Goal: Task Accomplishment & Management: Manage account settings

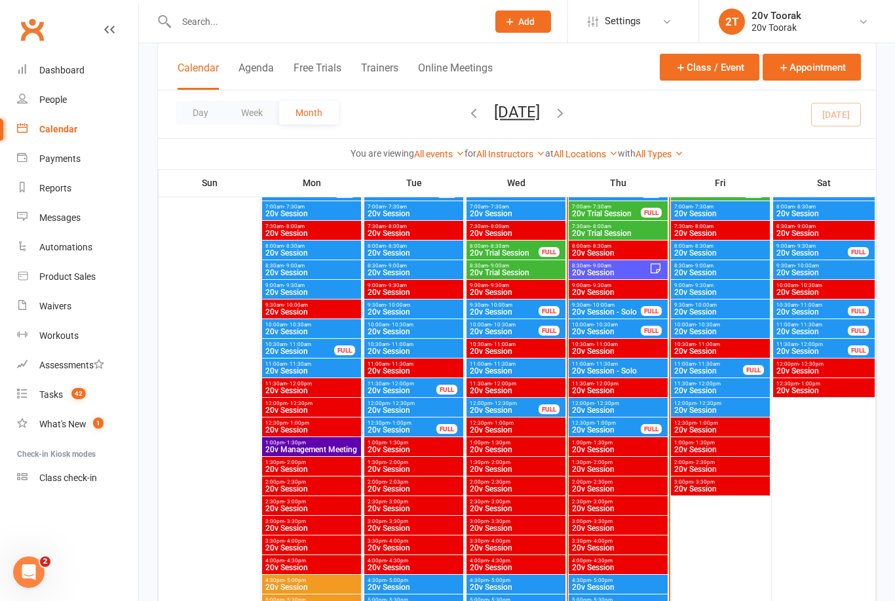
scroll to position [706, 0]
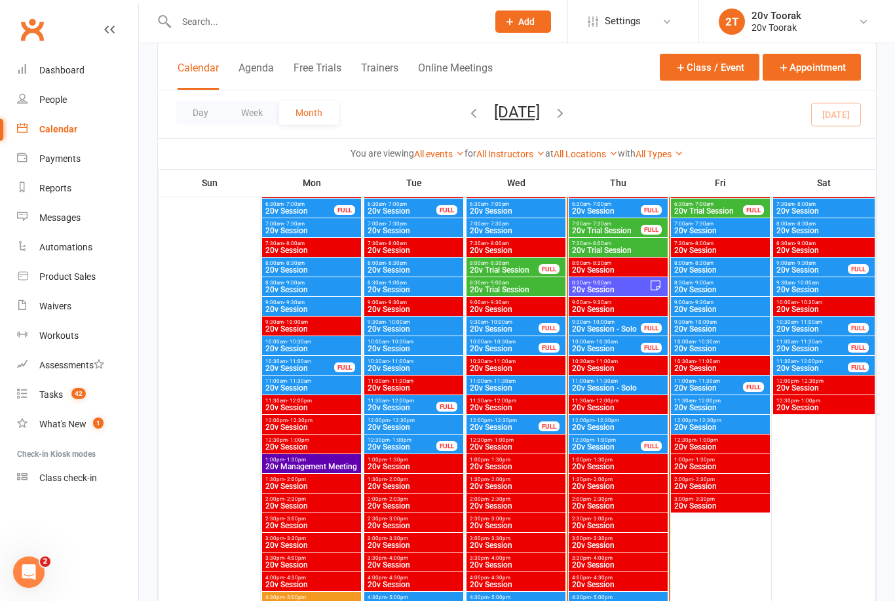
click at [613, 445] on span "20v Session" at bounding box center [606, 447] width 70 height 8
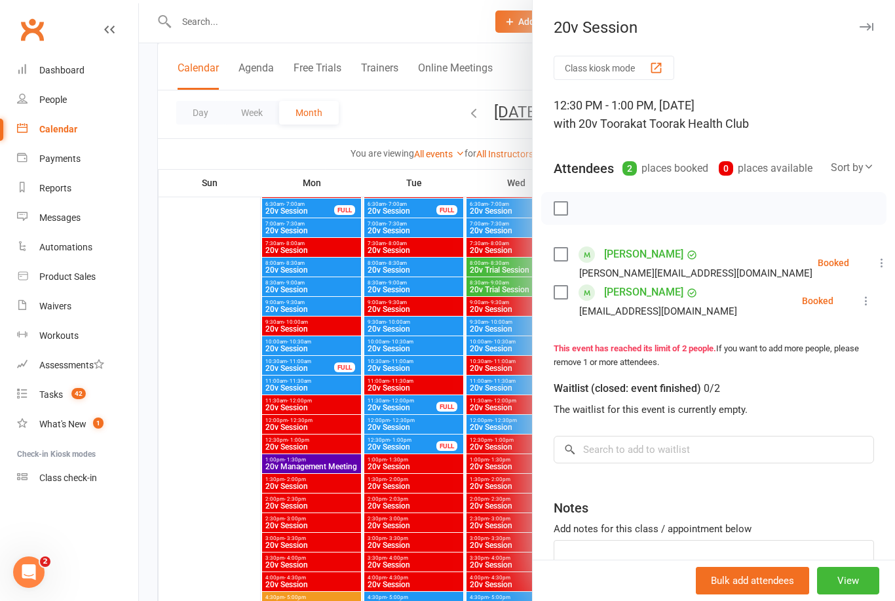
click at [862, 299] on icon at bounding box center [866, 300] width 13 height 13
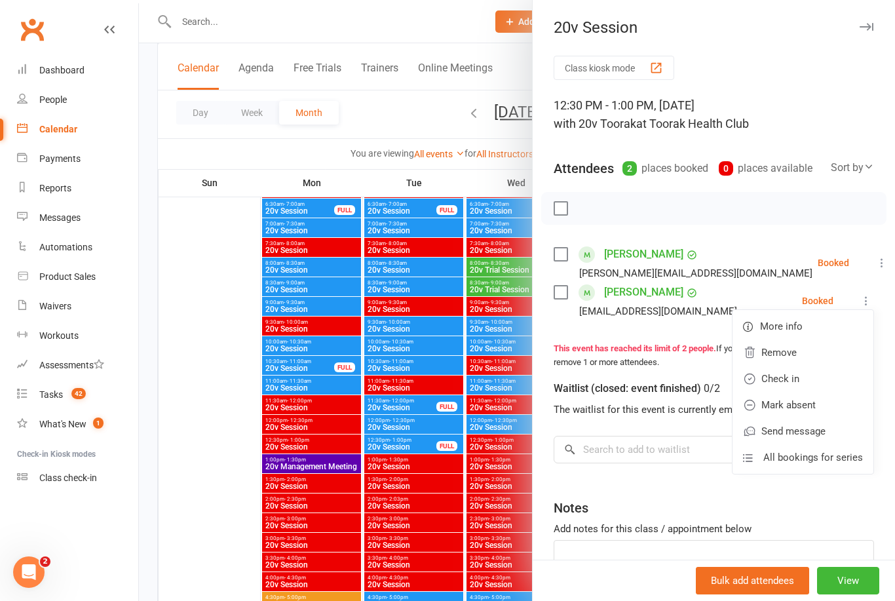
click at [814, 381] on link "Check in" at bounding box center [803, 379] width 141 height 26
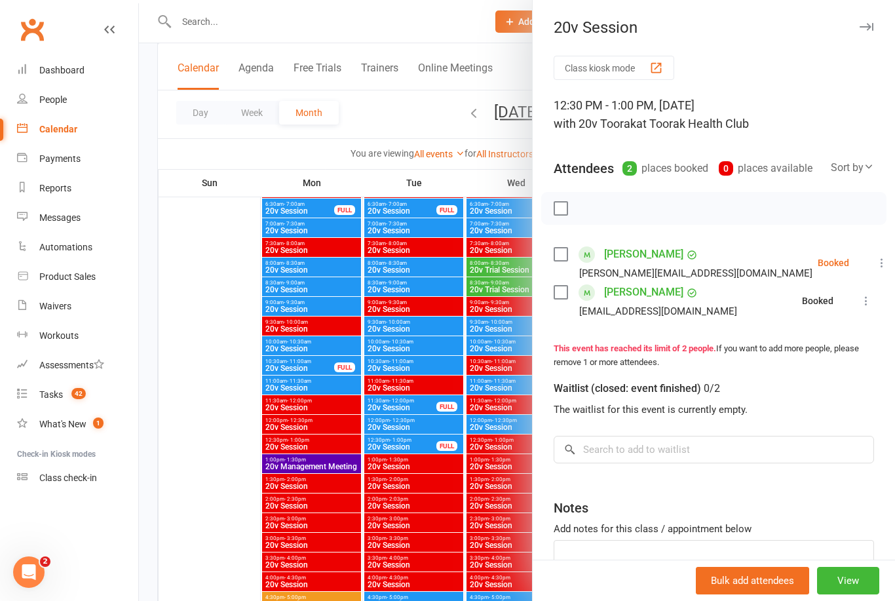
click at [875, 266] on icon at bounding box center [881, 262] width 13 height 13
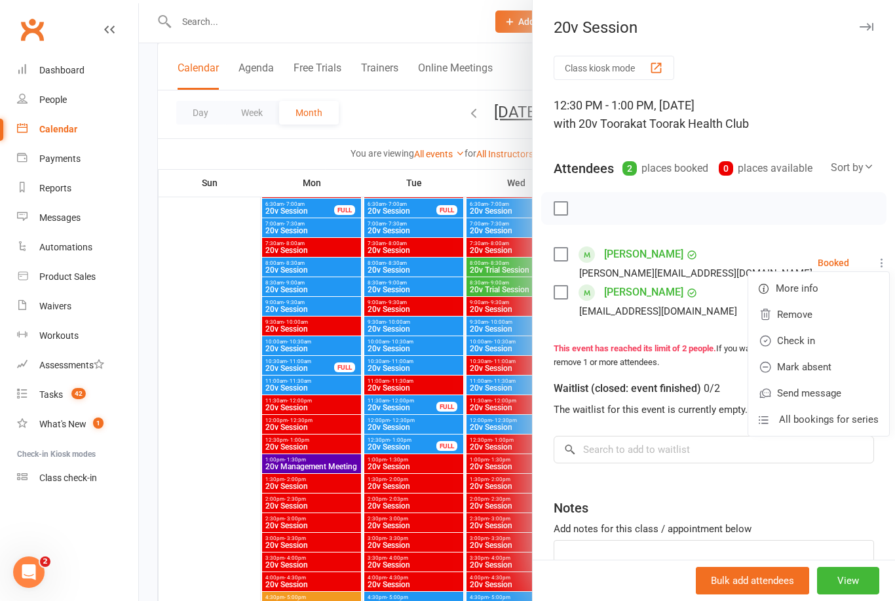
click at [830, 309] on link "Remove" at bounding box center [818, 314] width 141 height 26
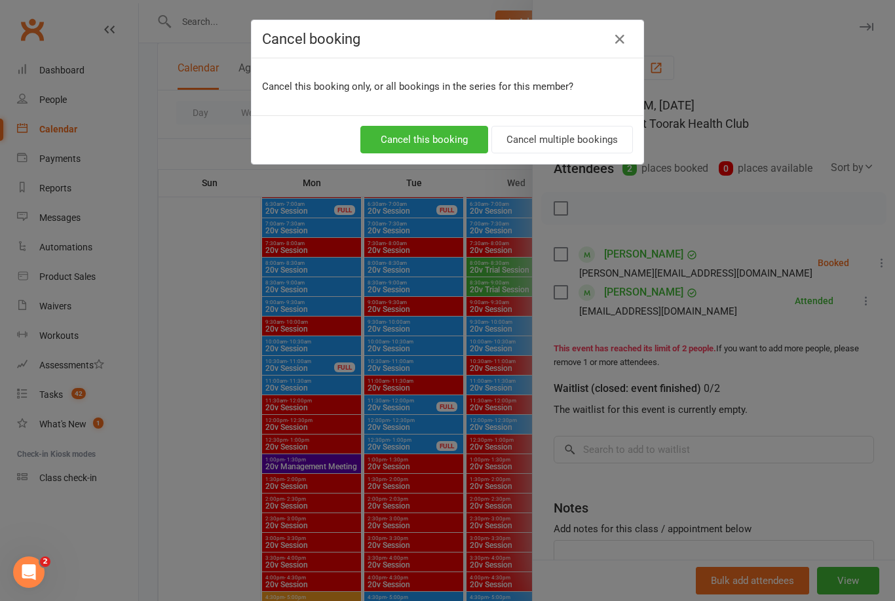
click at [454, 138] on button "Cancel this booking" at bounding box center [424, 140] width 128 height 28
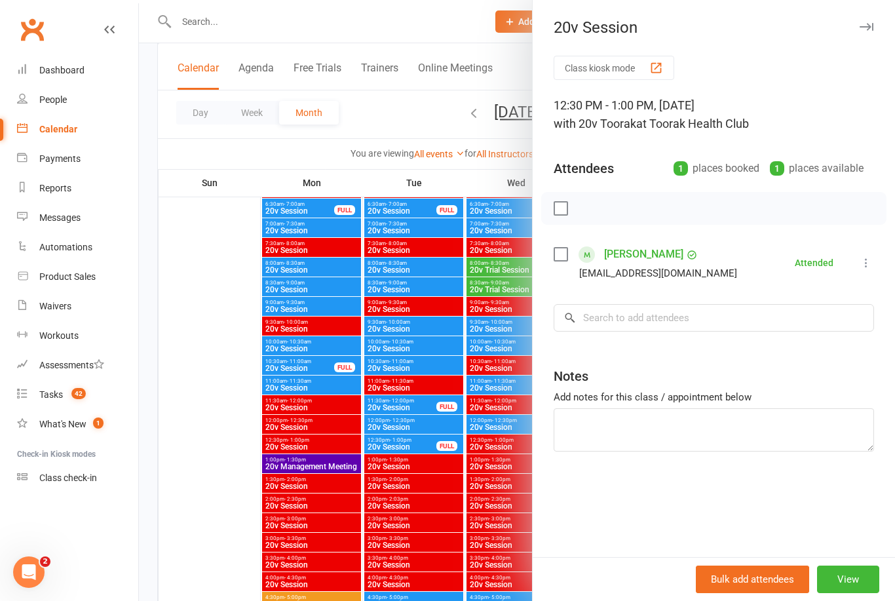
click at [227, 410] on div at bounding box center [517, 300] width 756 height 601
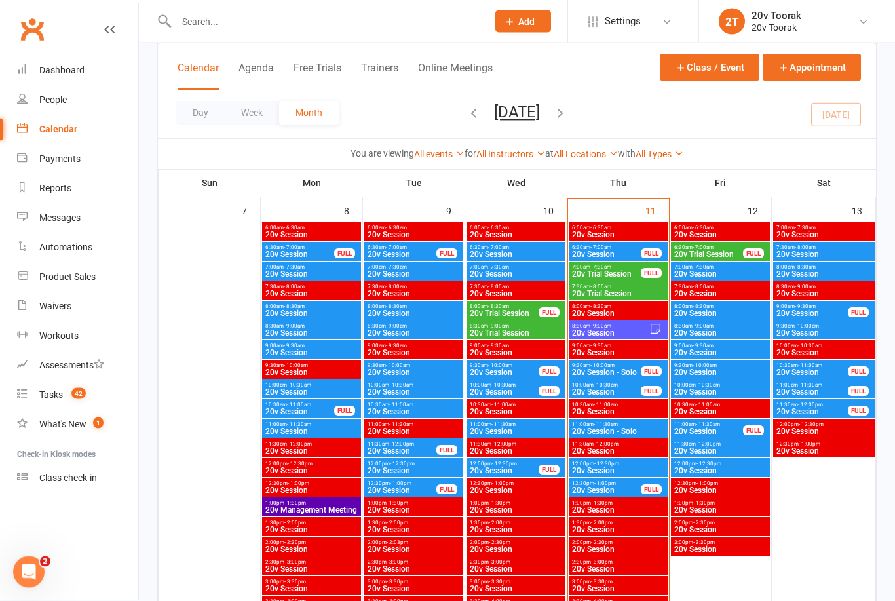
scroll to position [662, 0]
click at [619, 488] on span "20v Session" at bounding box center [606, 490] width 70 height 8
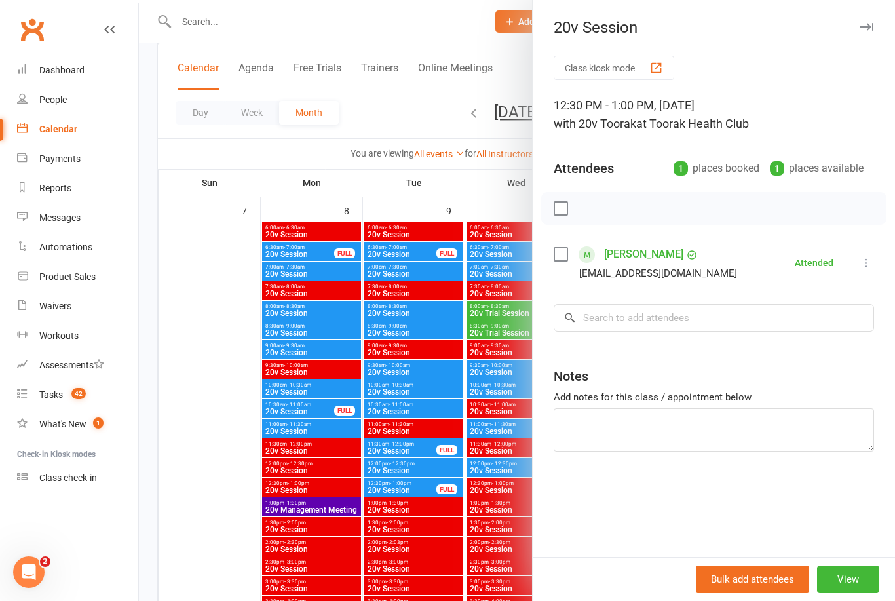
click at [205, 472] on div at bounding box center [517, 300] width 756 height 601
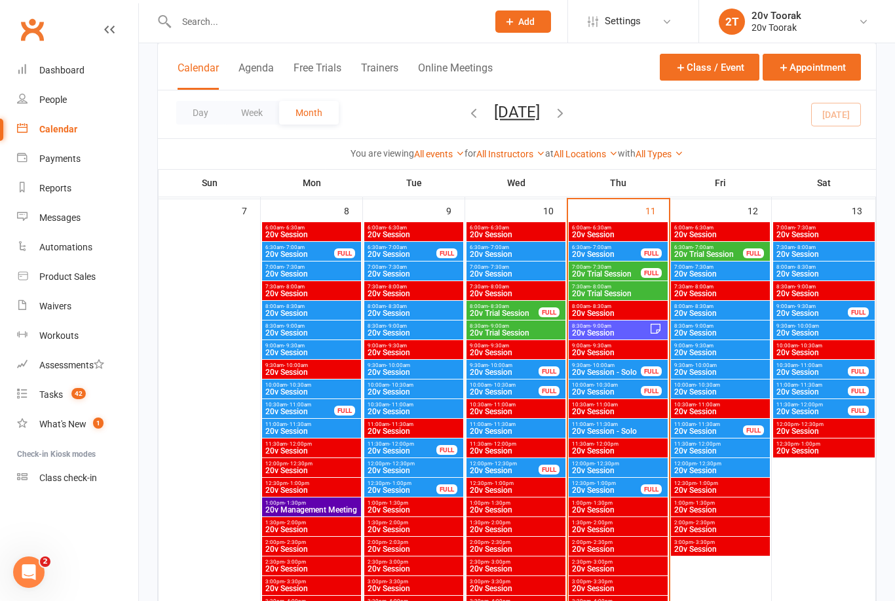
click at [620, 248] on span "6:30am - 7:00am" at bounding box center [606, 247] width 70 height 6
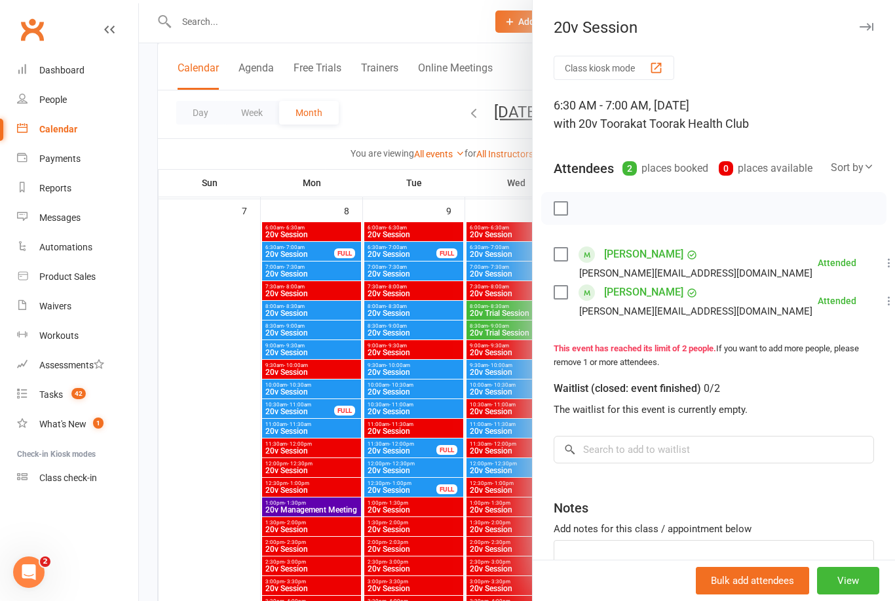
click at [183, 447] on div at bounding box center [517, 300] width 756 height 601
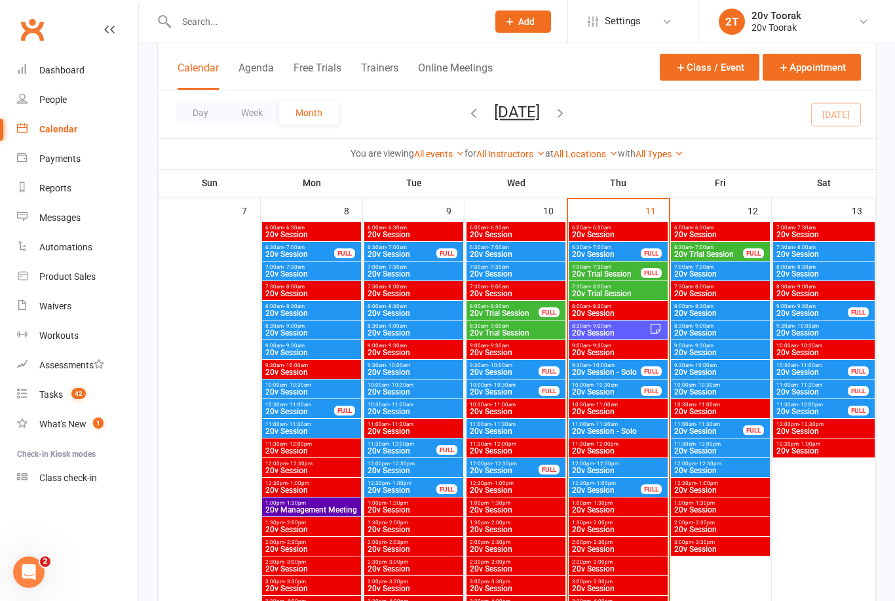
click at [626, 270] on span "20v Trial Session" at bounding box center [606, 274] width 70 height 8
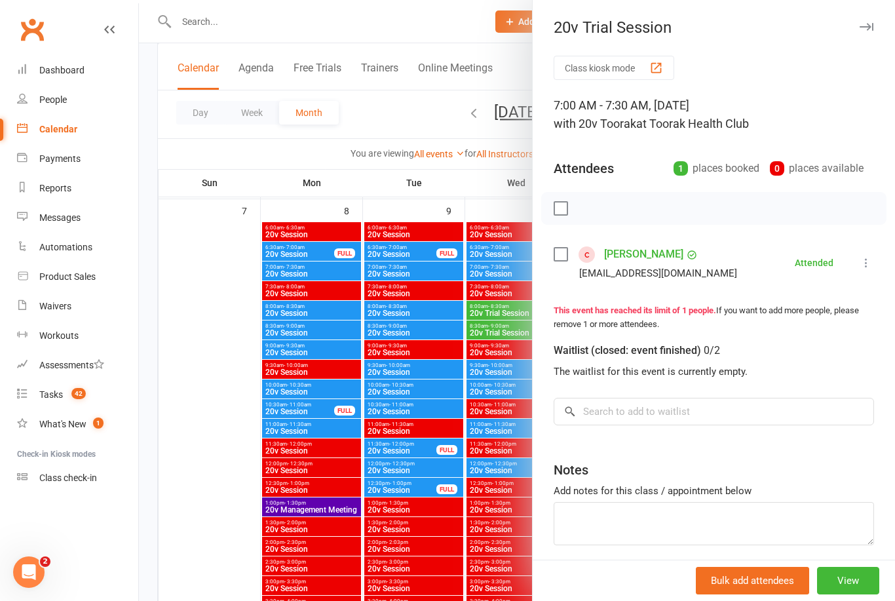
click at [204, 423] on div at bounding box center [517, 300] width 756 height 601
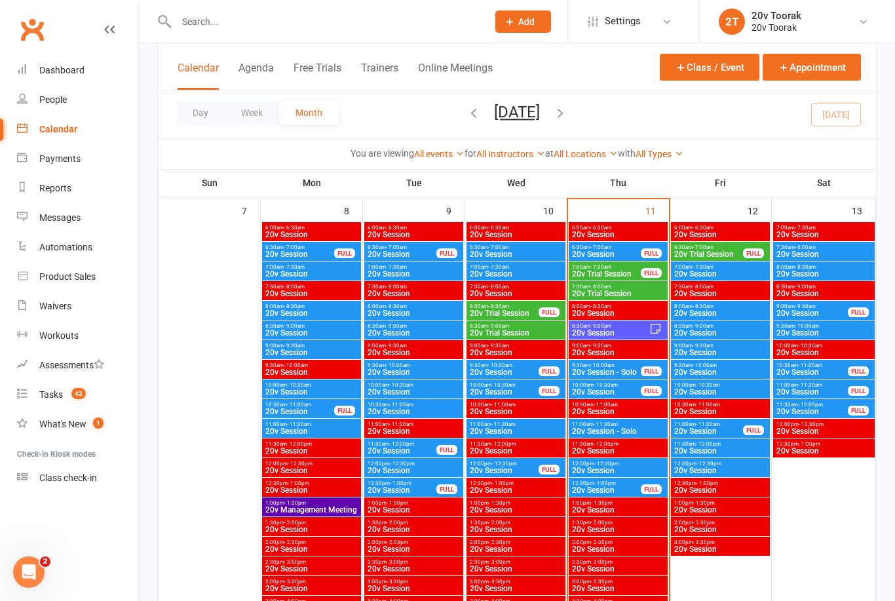
click at [628, 294] on span "20v Trial Session" at bounding box center [618, 294] width 94 height 8
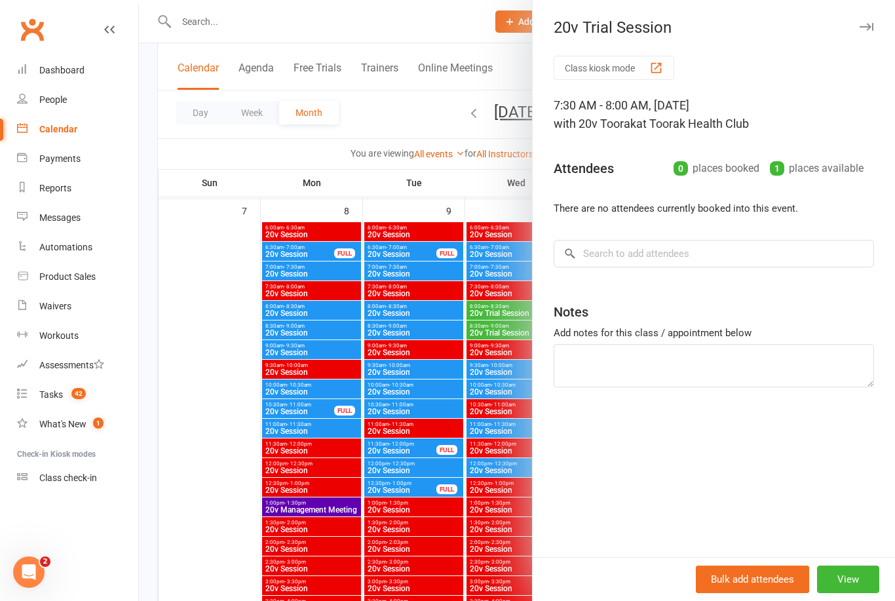
click at [238, 451] on div at bounding box center [517, 300] width 756 height 601
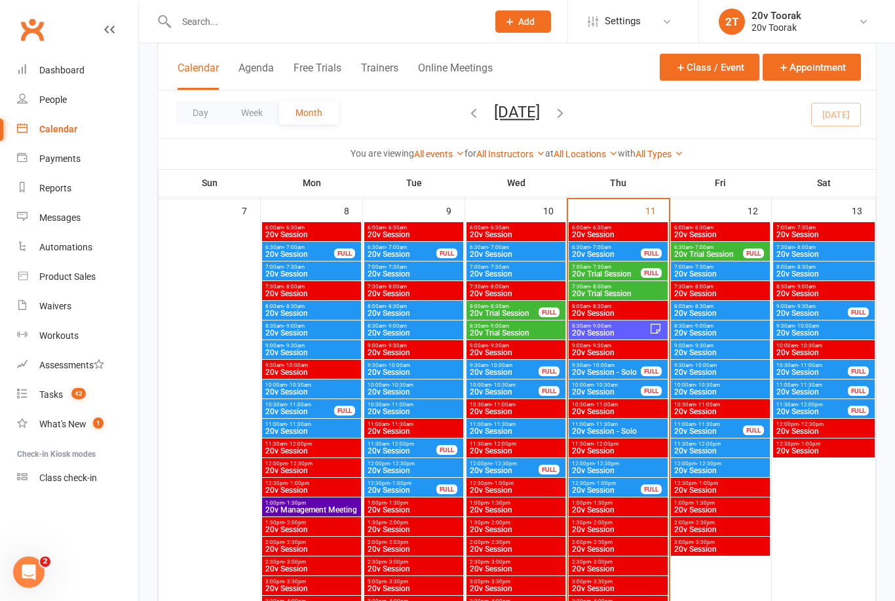
click at [615, 375] on span "20v Session - Solo" at bounding box center [606, 372] width 70 height 8
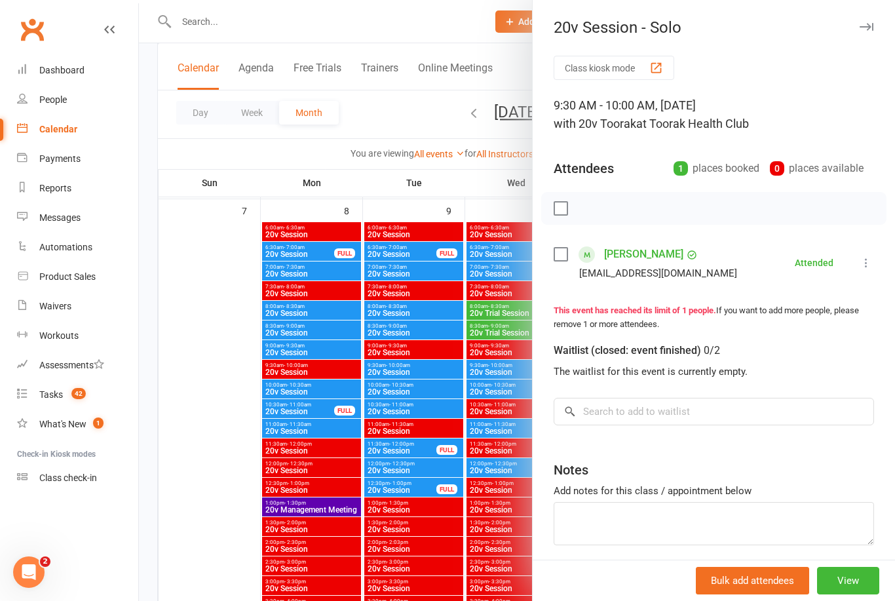
click at [223, 457] on div at bounding box center [517, 300] width 756 height 601
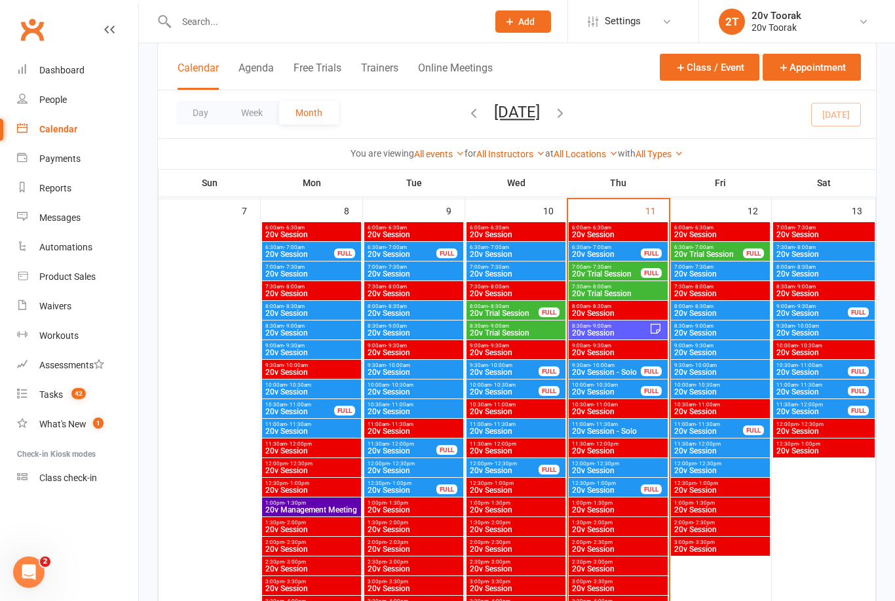
click at [619, 390] on span "20v Session" at bounding box center [606, 392] width 70 height 8
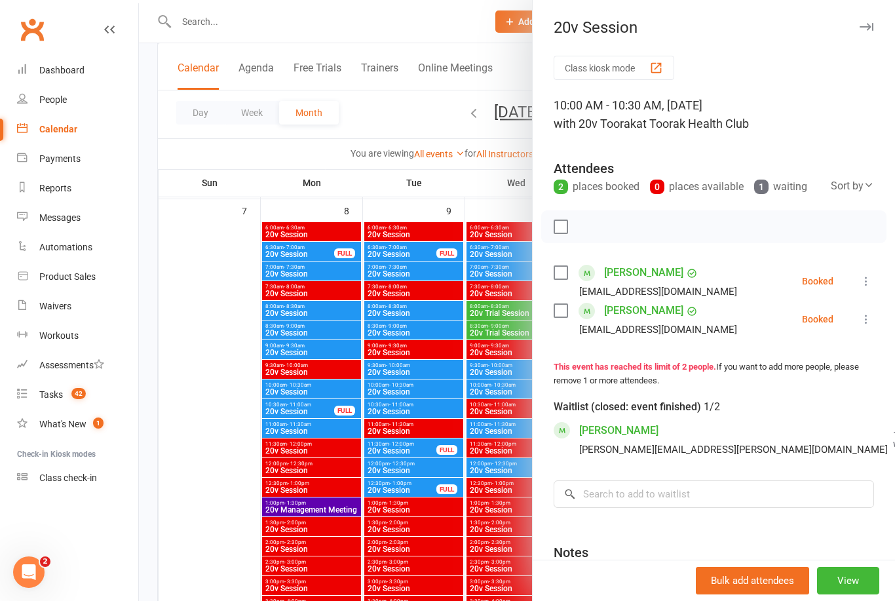
click at [863, 286] on icon at bounding box center [866, 281] width 13 height 13
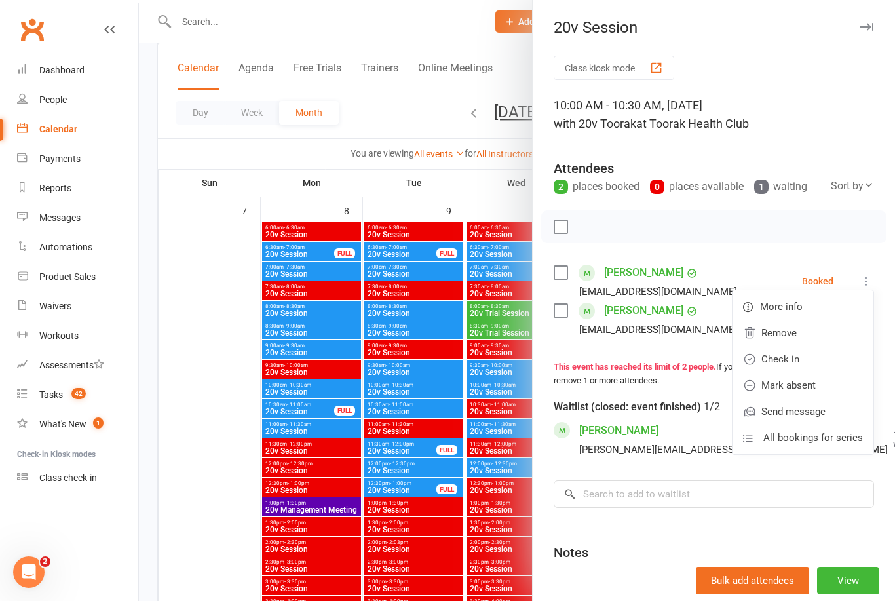
click at [823, 361] on link "Check in" at bounding box center [803, 359] width 141 height 26
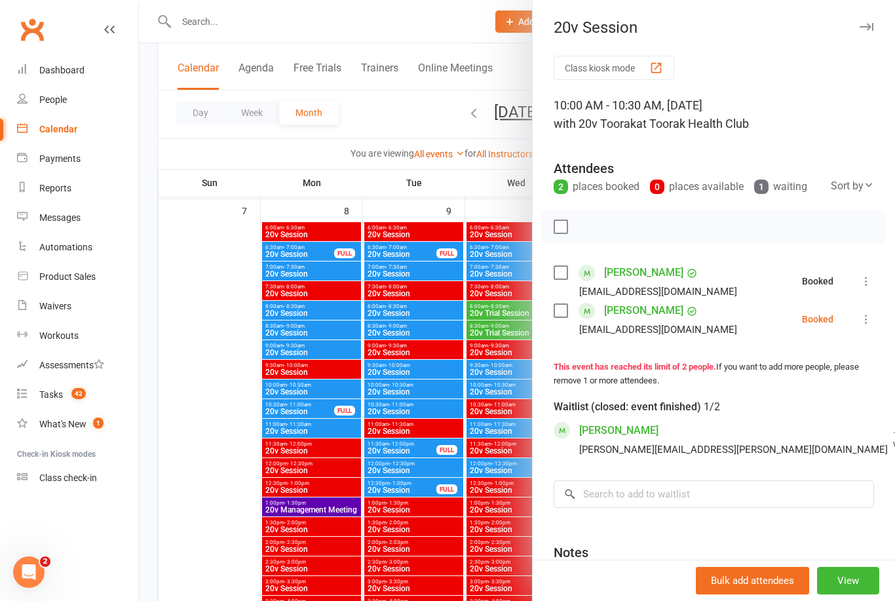
click at [868, 322] on icon at bounding box center [866, 319] width 13 height 13
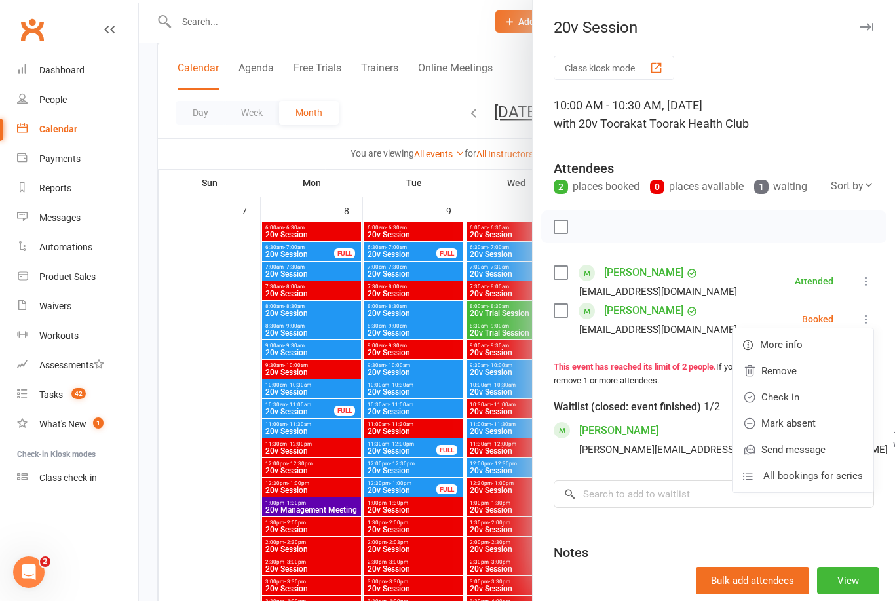
click at [818, 395] on link "Check in" at bounding box center [803, 397] width 141 height 26
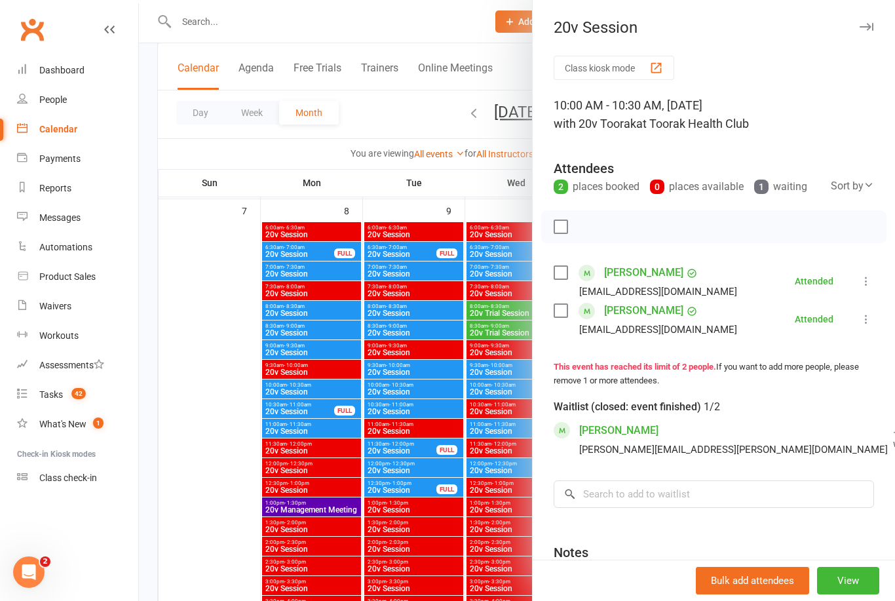
click at [193, 393] on div at bounding box center [517, 300] width 756 height 601
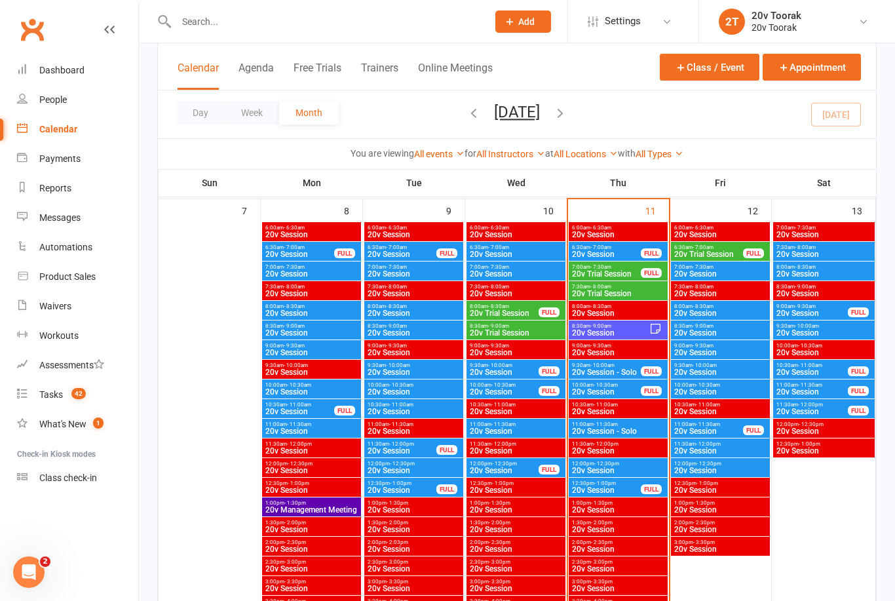
click at [619, 372] on span "20v Session - Solo" at bounding box center [606, 372] width 70 height 8
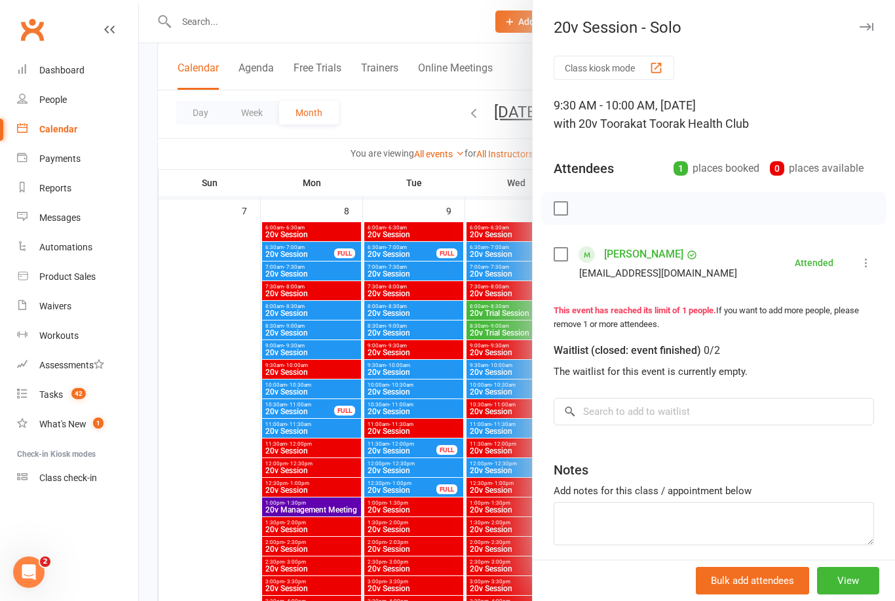
click at [225, 408] on div at bounding box center [517, 300] width 756 height 601
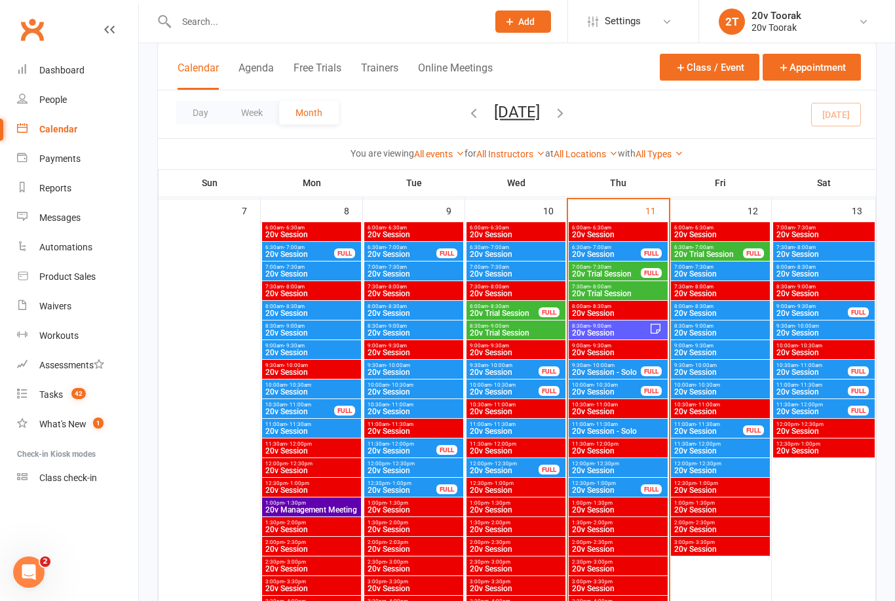
click at [630, 388] on span "20v Session" at bounding box center [606, 392] width 70 height 8
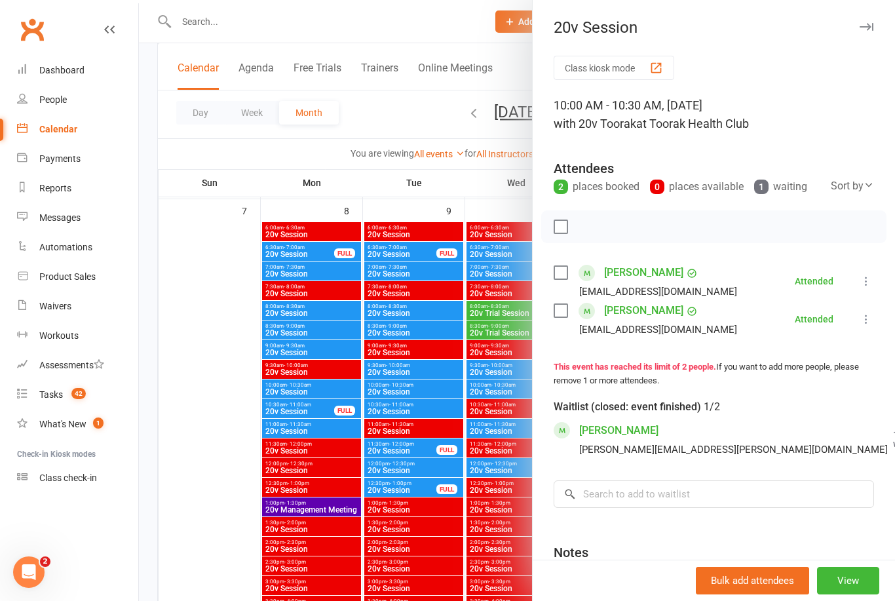
click at [233, 395] on div at bounding box center [517, 300] width 756 height 601
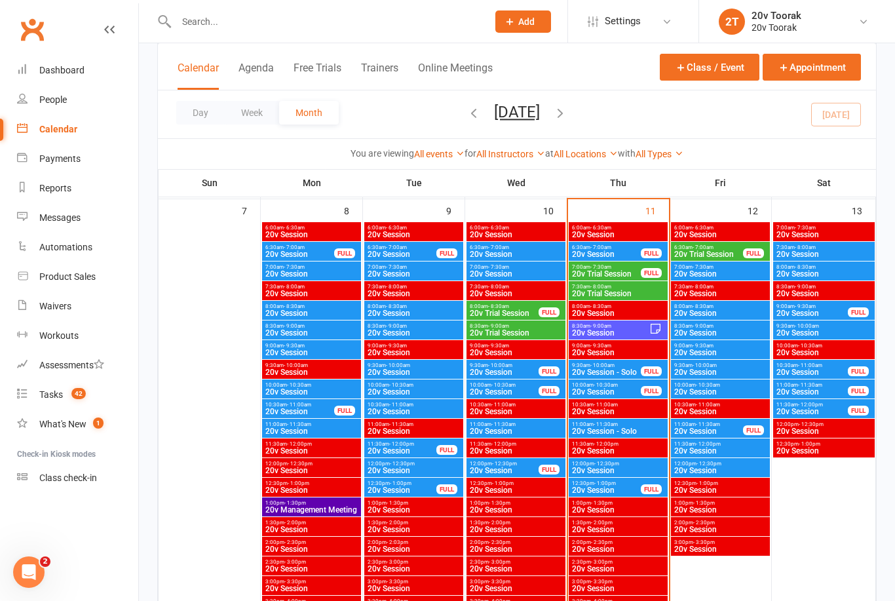
click at [641, 434] on span "20v Session - Solo" at bounding box center [618, 431] width 94 height 8
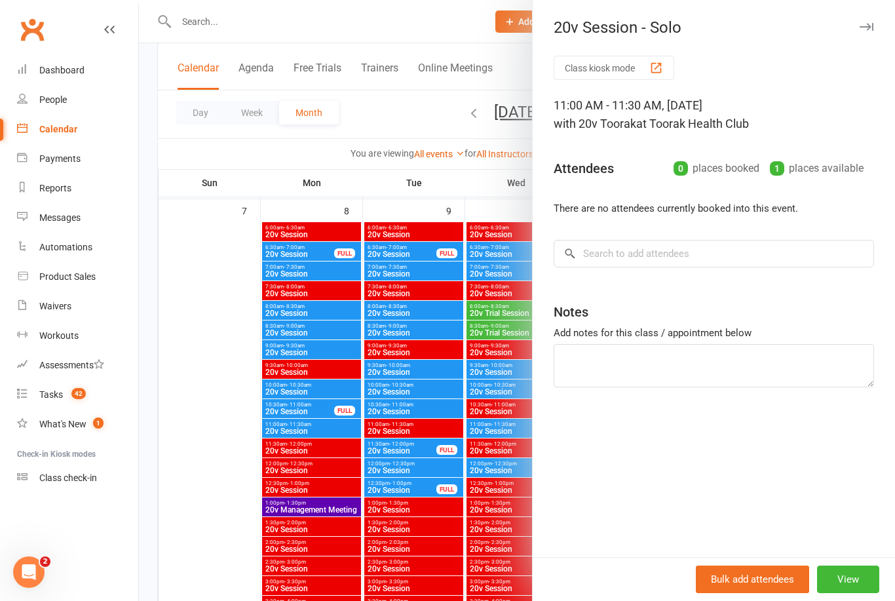
click at [230, 412] on div at bounding box center [517, 300] width 756 height 601
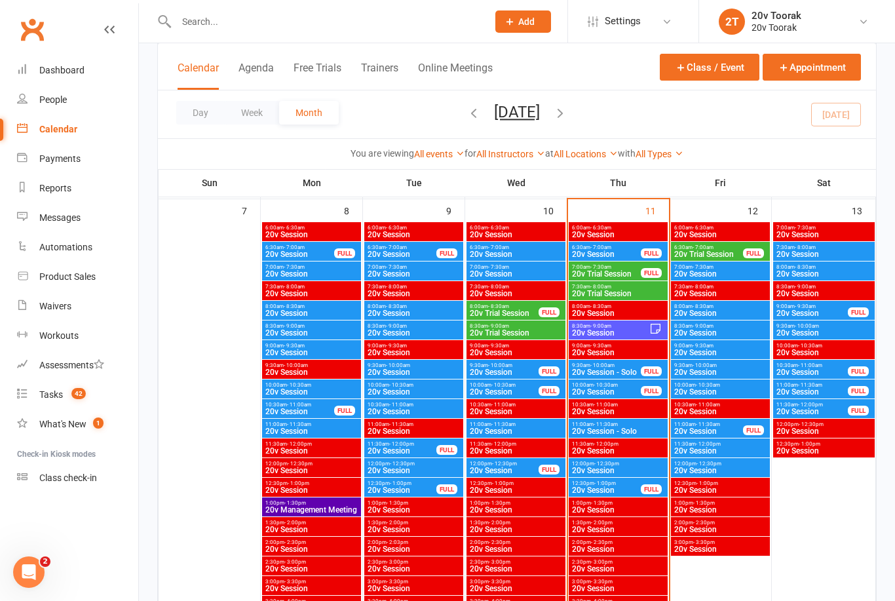
click at [653, 430] on span "20v Session - Solo" at bounding box center [618, 431] width 94 height 8
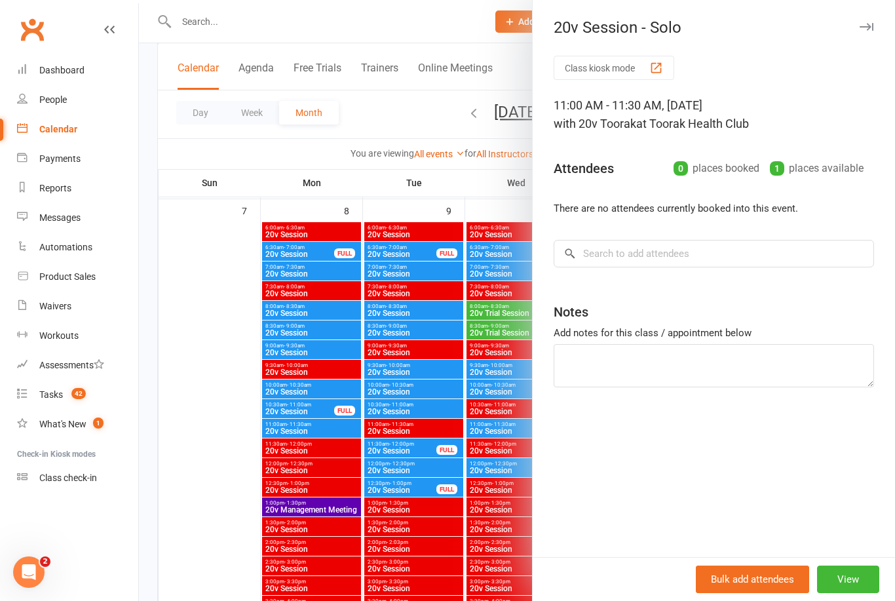
click at [221, 391] on div at bounding box center [517, 300] width 756 height 601
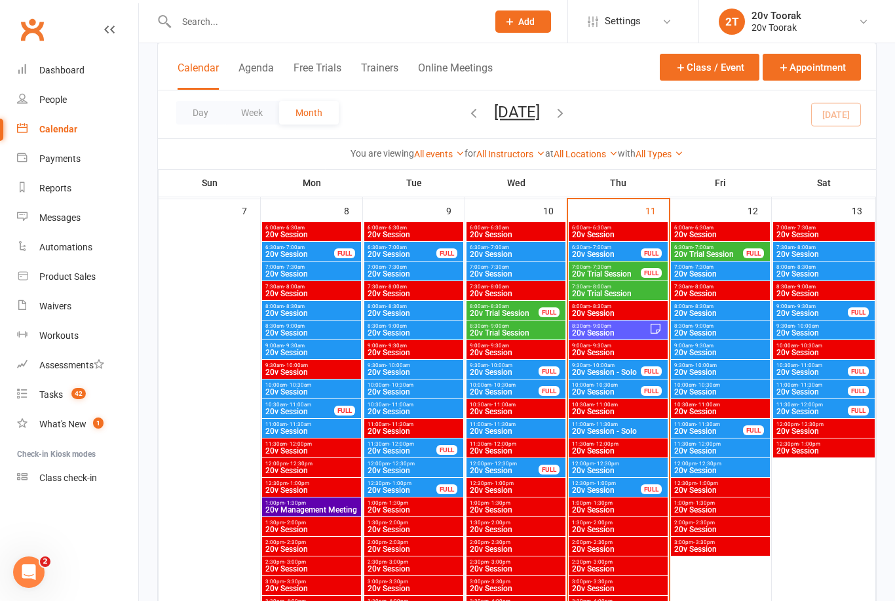
click at [632, 425] on span "11:00am - 11:30am" at bounding box center [618, 424] width 94 height 6
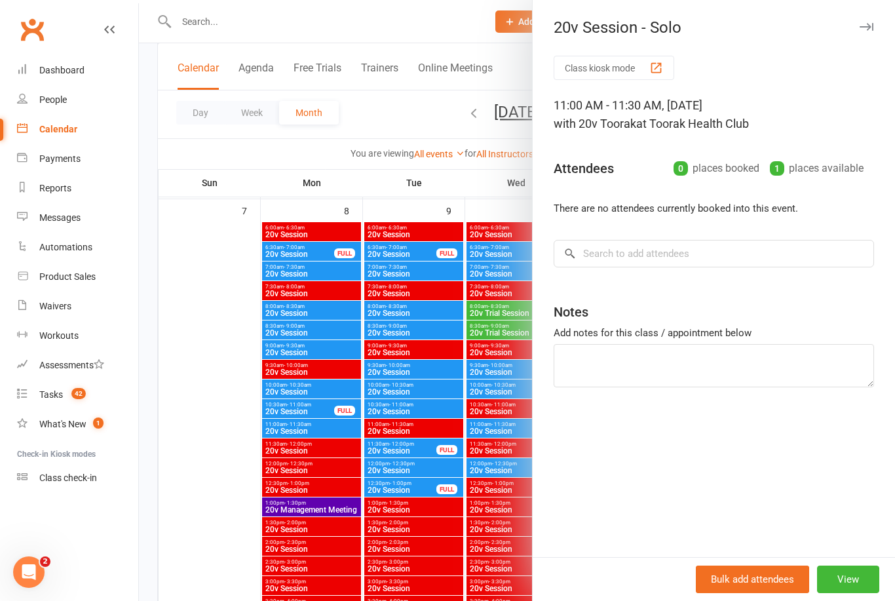
click at [190, 370] on div at bounding box center [517, 300] width 756 height 601
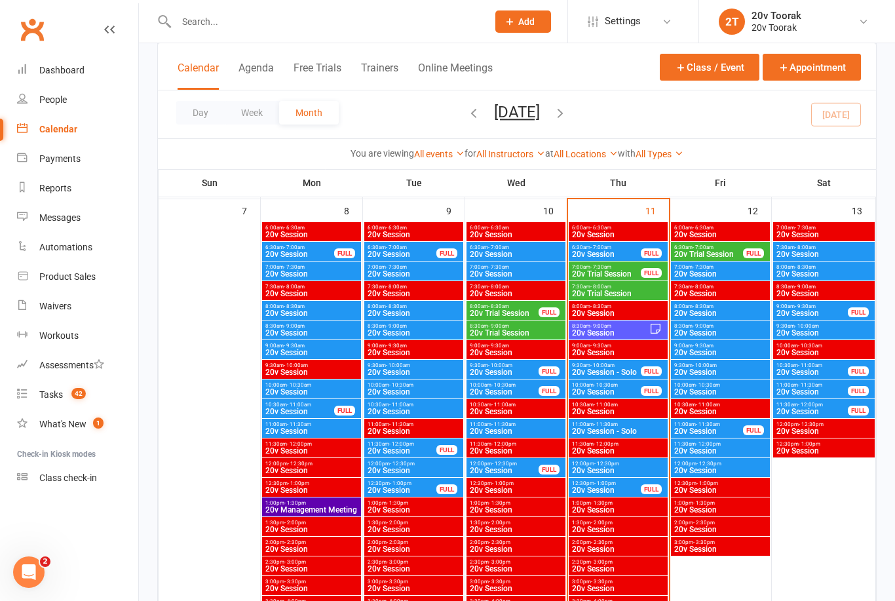
click at [643, 464] on span "12:00pm - 12:30pm" at bounding box center [618, 464] width 94 height 6
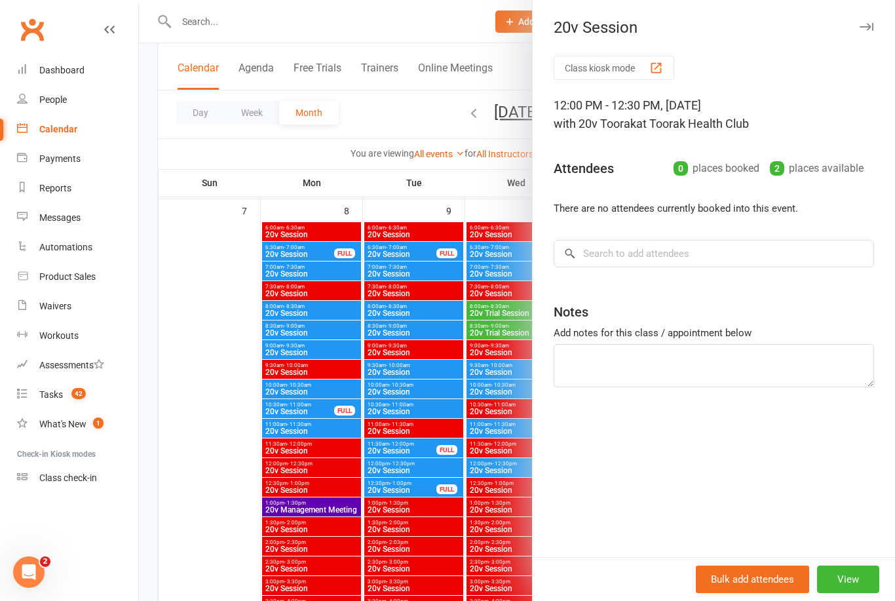
click at [225, 418] on div at bounding box center [517, 300] width 756 height 601
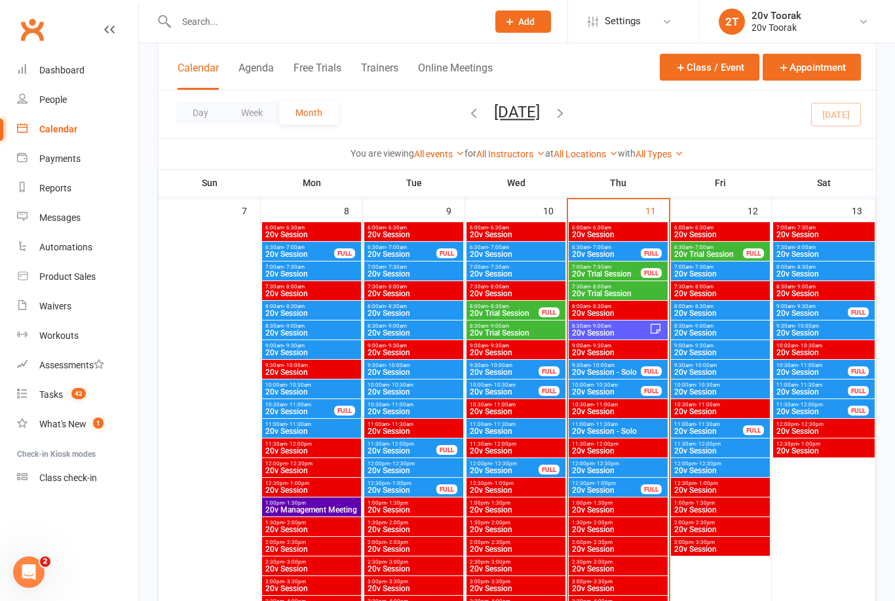
click at [645, 466] on span "20v Session" at bounding box center [618, 470] width 94 height 8
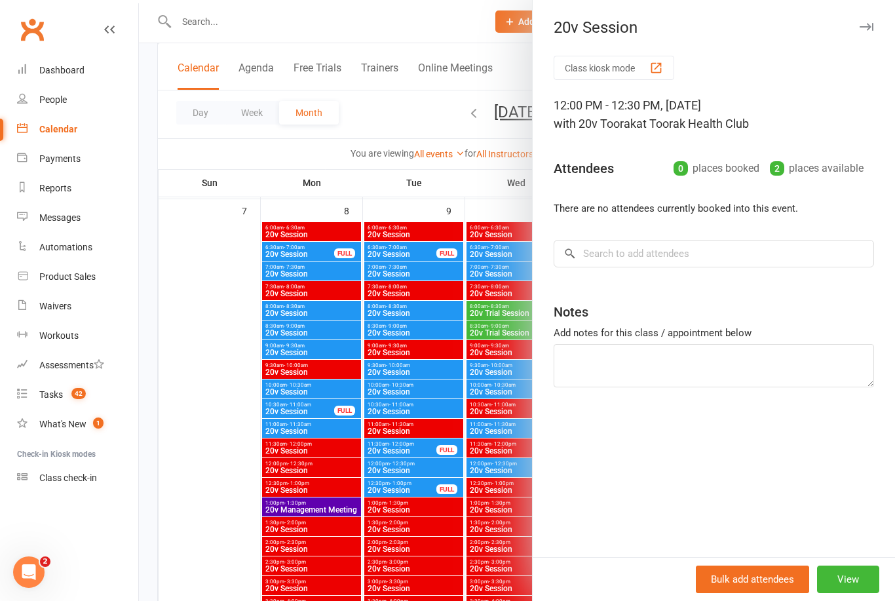
click at [202, 401] on div at bounding box center [517, 300] width 756 height 601
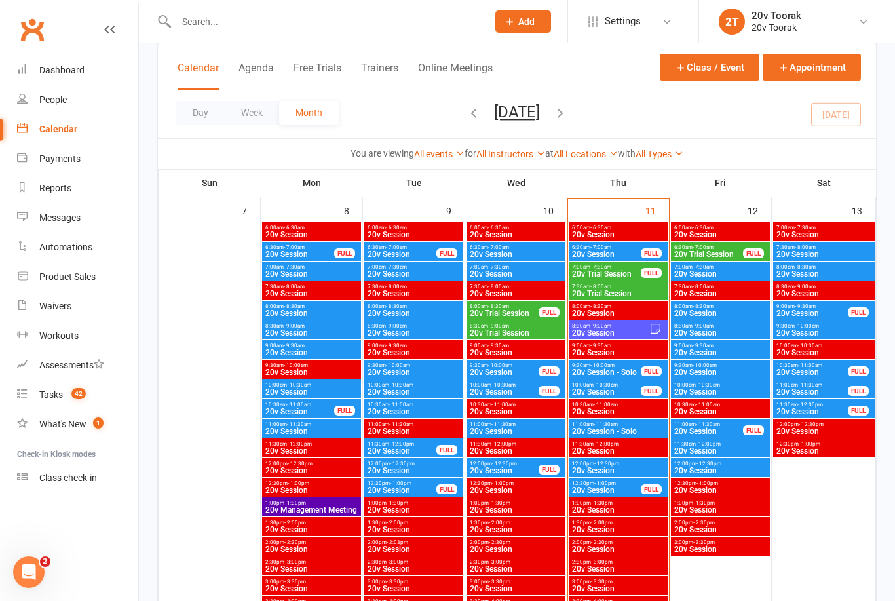
click at [623, 489] on span "20v Session" at bounding box center [606, 490] width 70 height 8
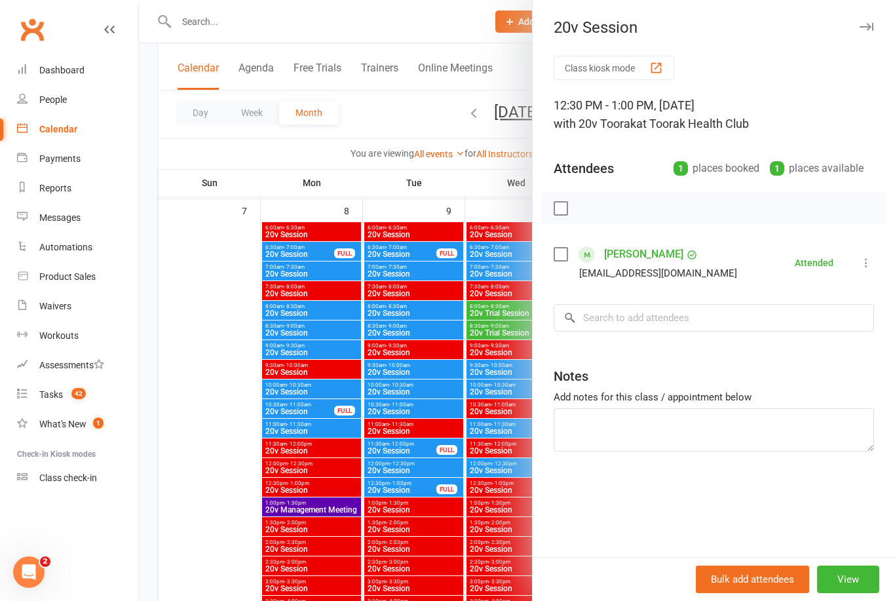
click at [238, 480] on div at bounding box center [517, 300] width 756 height 601
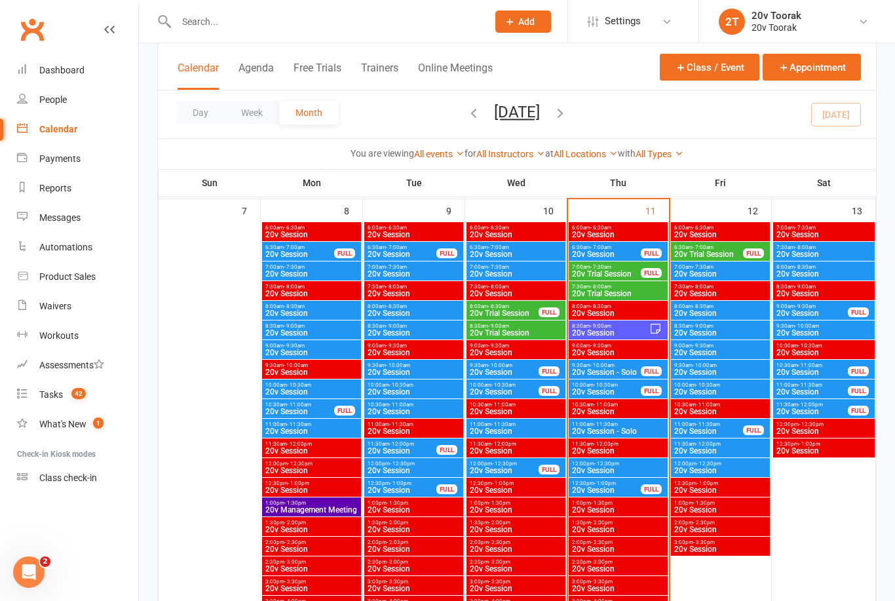
click at [73, 106] on link "People" at bounding box center [77, 99] width 121 height 29
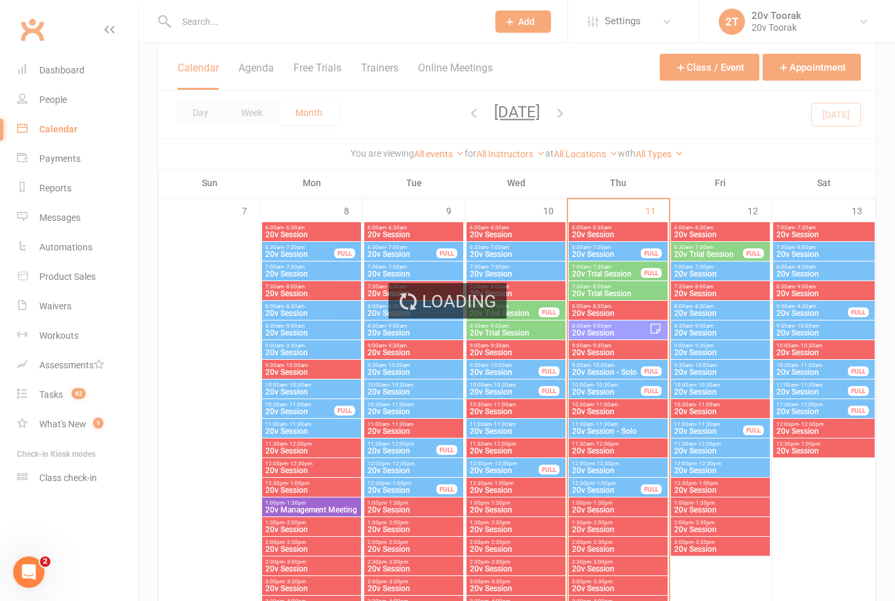
select select "100"
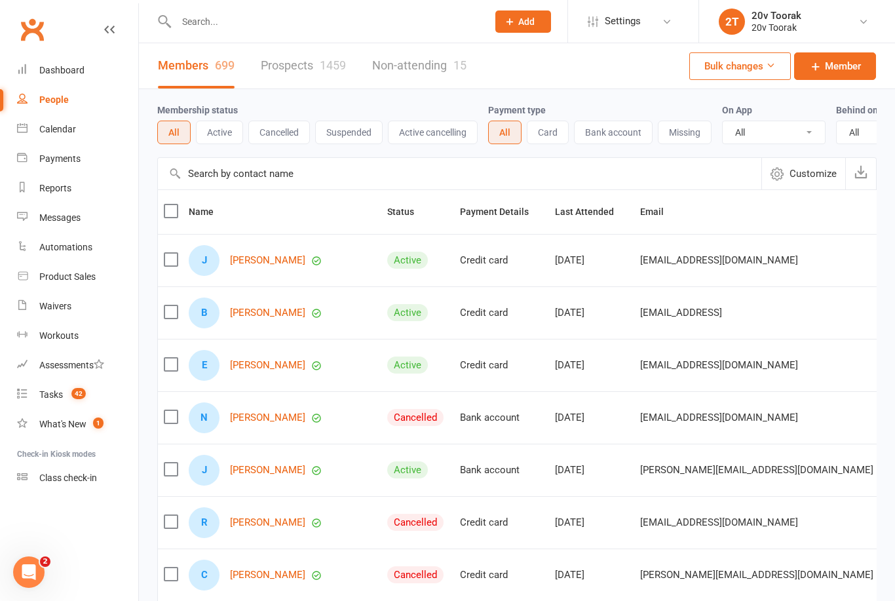
click at [288, 73] on link "Prospects 1459" at bounding box center [303, 65] width 85 height 45
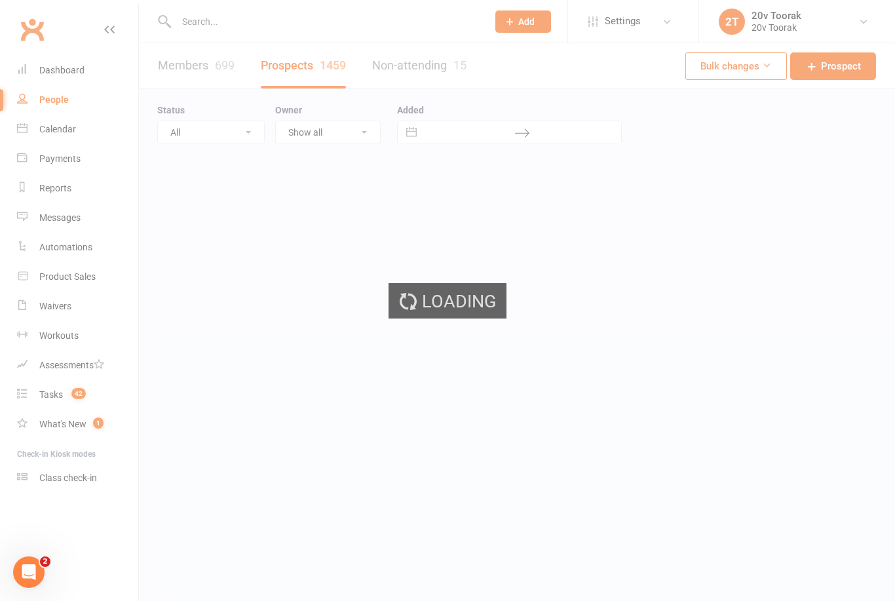
select select "100"
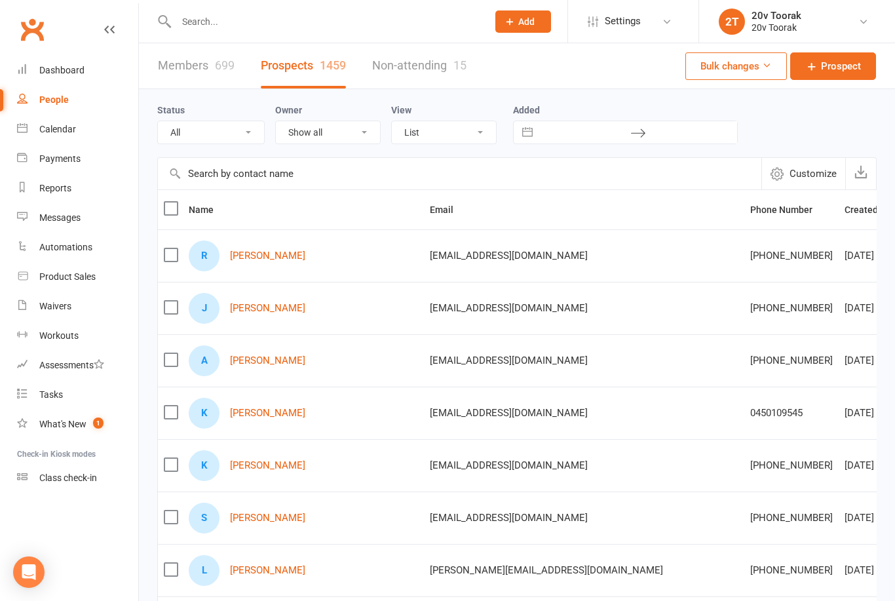
select select "100"
